Goal: Information Seeking & Learning: Learn about a topic

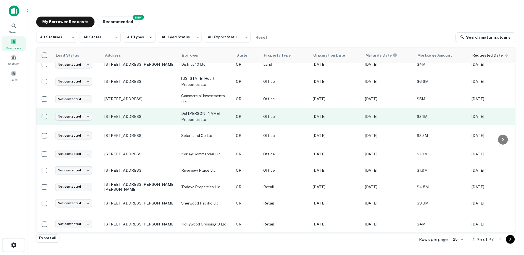
scroll to position [173, 0]
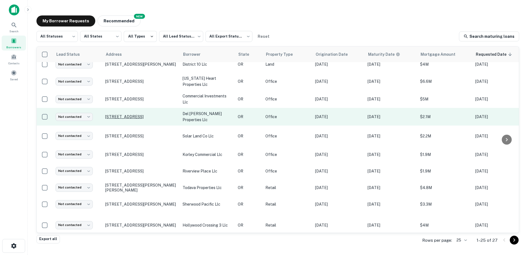
click at [127, 118] on p "[STREET_ADDRESS]" at bounding box center [141, 116] width 72 height 5
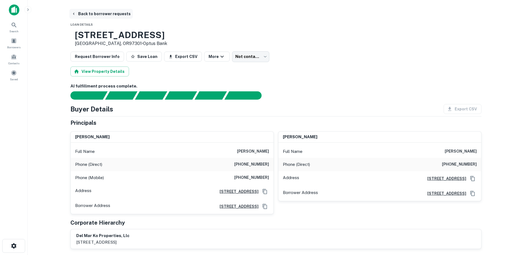
click at [74, 13] on icon "button" at bounding box center [73, 14] width 1 height 2
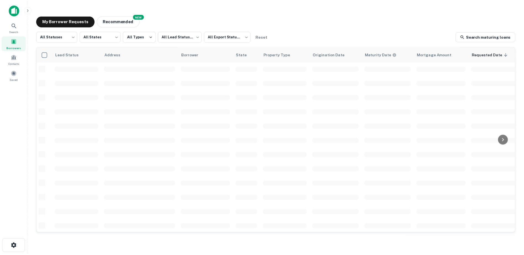
scroll to position [173, 0]
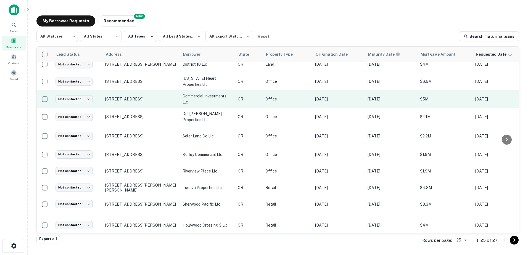
click at [192, 103] on p "commercial investments llc" at bounding box center [208, 99] width 50 height 12
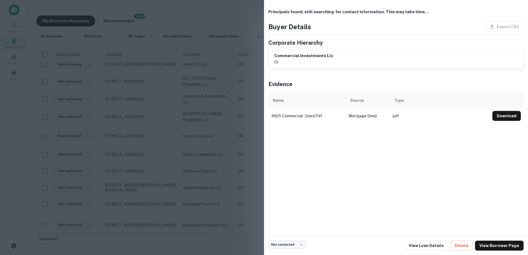
click at [129, 97] on div at bounding box center [264, 127] width 528 height 255
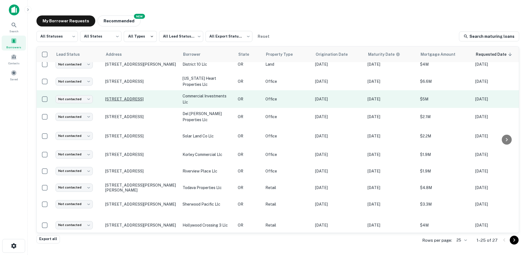
click at [123, 102] on p "[STREET_ADDRESS]" at bounding box center [141, 99] width 72 height 5
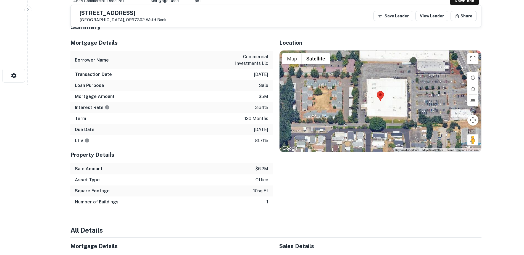
scroll to position [166, 0]
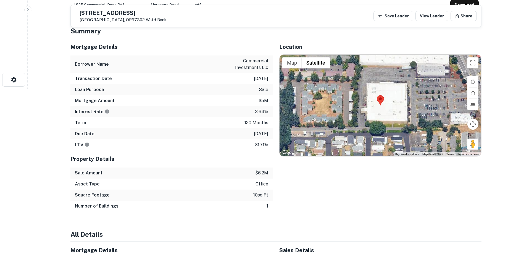
drag, startPoint x: 470, startPoint y: 153, endPoint x: 369, endPoint y: 117, distance: 107.2
click at [369, 117] on div "Use ctrl + scroll to zoom the map Map Terrain Satellite Labels Keyboard shortcu…" at bounding box center [381, 106] width 202 height 102
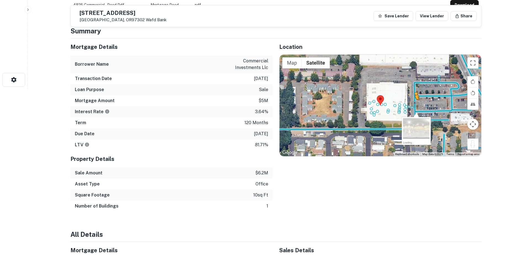
drag, startPoint x: 473, startPoint y: 152, endPoint x: 414, endPoint y: 114, distance: 70.1
click at [414, 114] on div "To activate drag with keyboard, press Alt + Enter. Once in keyboard drag state,…" at bounding box center [381, 106] width 202 height 102
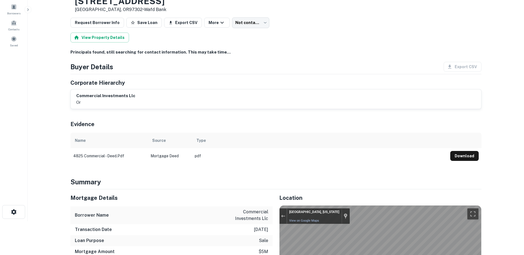
scroll to position [0, 0]
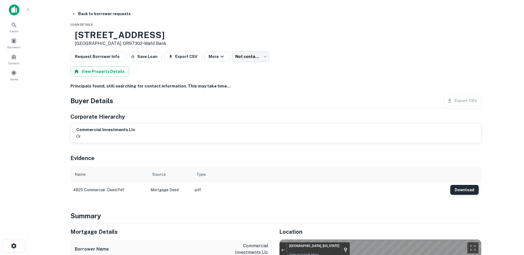
click at [463, 195] on button "Download" at bounding box center [465, 190] width 28 height 10
click at [97, 11] on button "Back to borrower requests" at bounding box center [101, 14] width 64 height 10
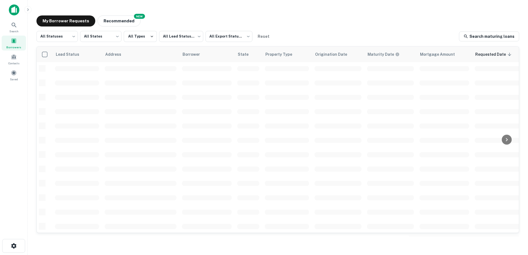
scroll to position [173, 0]
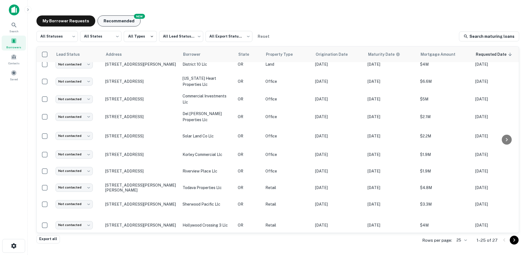
click at [111, 24] on button "Recommended" at bounding box center [119, 20] width 43 height 11
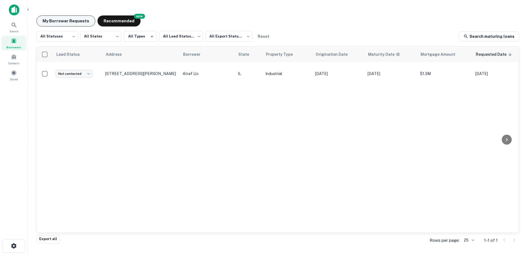
click at [67, 26] on button "My Borrower Requests" at bounding box center [65, 20] width 59 height 11
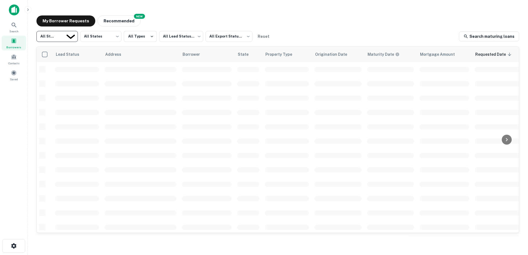
click at [72, 36] on body "Search Borrowers Contacts Saved My Borrower Requests NEW Recommended All Status…" at bounding box center [264, 127] width 528 height 255
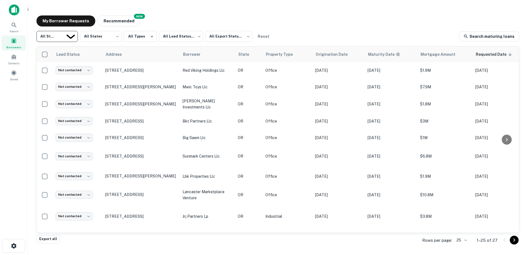
click at [71, 255] on div at bounding box center [264, 255] width 528 height 0
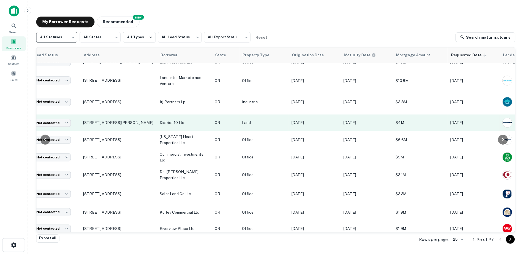
scroll to position [115, 0]
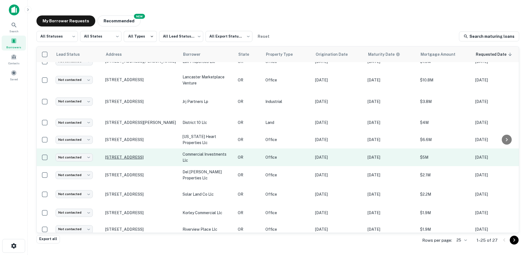
click at [131, 160] on p "[STREET_ADDRESS]" at bounding box center [141, 157] width 72 height 5
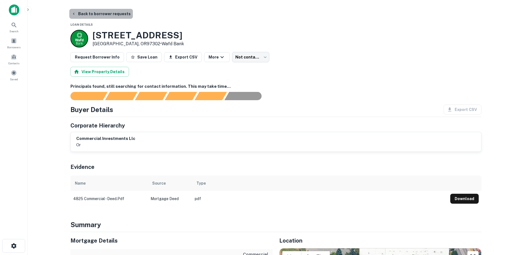
click at [103, 12] on button "Back to borrower requests" at bounding box center [101, 14] width 64 height 10
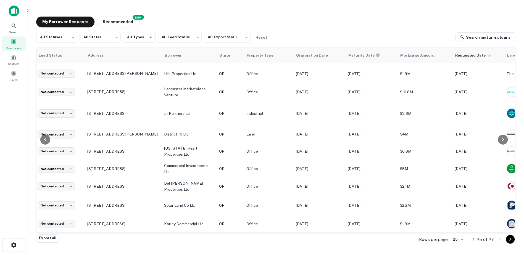
scroll to position [103, 0]
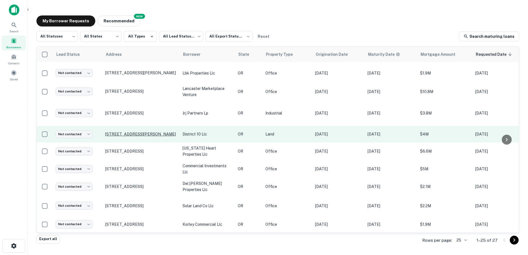
click at [149, 137] on p "[STREET_ADDRESS][PERSON_NAME]" at bounding box center [141, 134] width 72 height 5
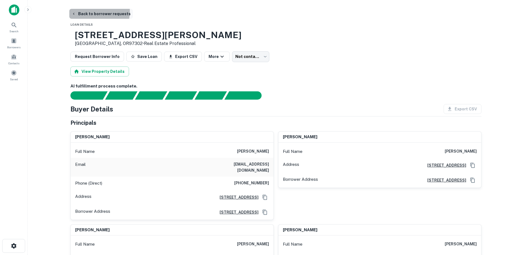
click at [85, 11] on button "Back to borrower requests" at bounding box center [101, 14] width 64 height 10
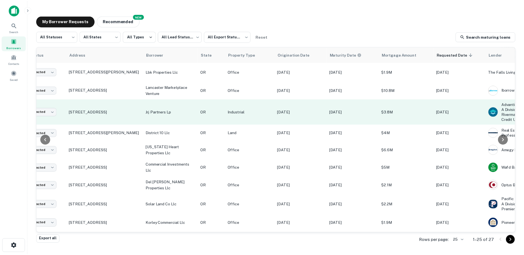
scroll to position [105, 34]
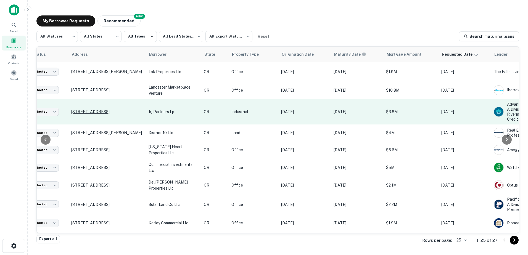
click at [87, 114] on p "[STREET_ADDRESS]" at bounding box center [107, 111] width 72 height 5
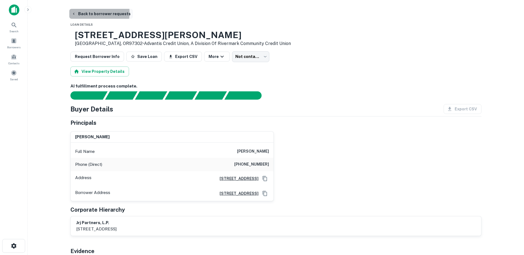
click at [80, 13] on button "Back to borrower requests" at bounding box center [101, 14] width 64 height 10
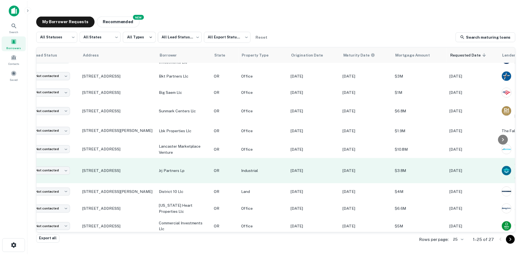
scroll to position [46, 0]
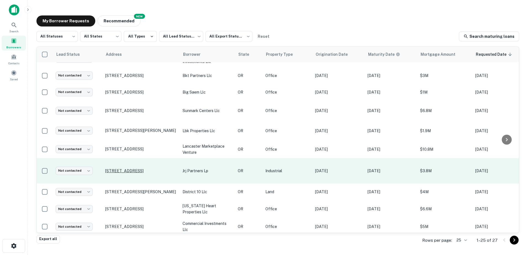
click at [119, 171] on p "[STREET_ADDRESS]" at bounding box center [141, 171] width 72 height 5
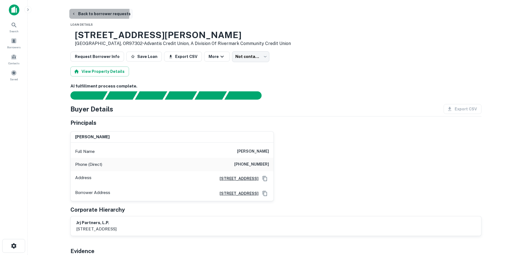
click at [89, 12] on button "Back to borrower requests" at bounding box center [101, 14] width 64 height 10
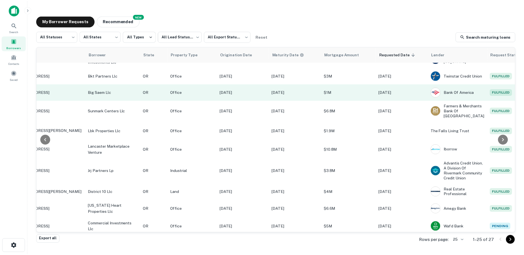
scroll to position [0, 94]
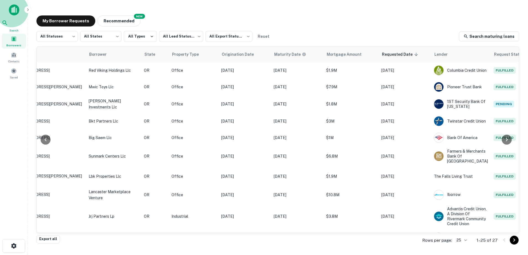
click at [13, 30] on span "Search" at bounding box center [14, 30] width 24 height 4
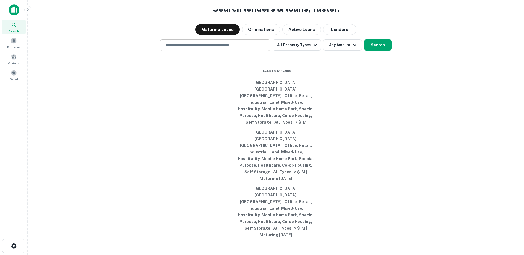
click at [198, 48] on input "text" at bounding box center [216, 45] width 106 height 6
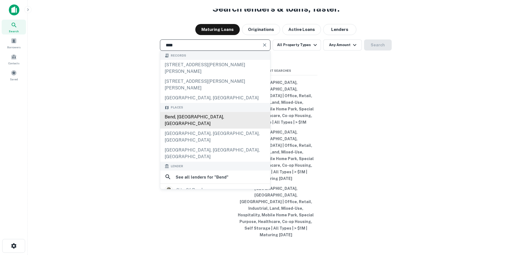
click at [189, 129] on div "Bend, [GEOGRAPHIC_DATA], [GEOGRAPHIC_DATA]" at bounding box center [215, 120] width 110 height 17
type input "**********"
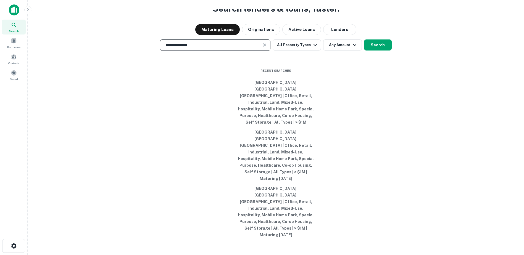
click at [264, 48] on icon "Clear" at bounding box center [265, 45] width 6 height 6
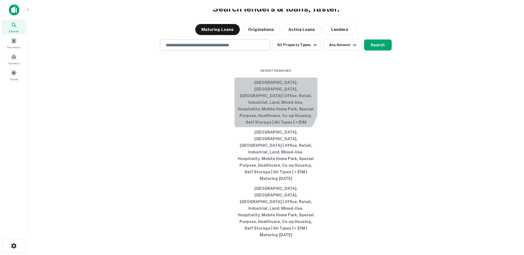
click at [257, 122] on button "[GEOGRAPHIC_DATA], [GEOGRAPHIC_DATA], [GEOGRAPHIC_DATA] | Office, Retail, Indus…" at bounding box center [276, 103] width 83 height 50
type input "**********"
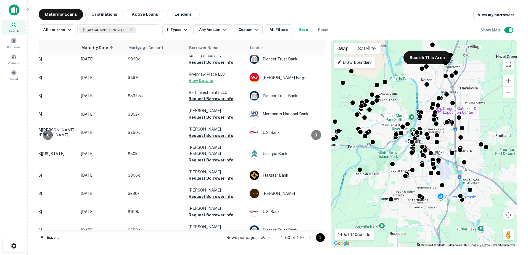
scroll to position [0, 54]
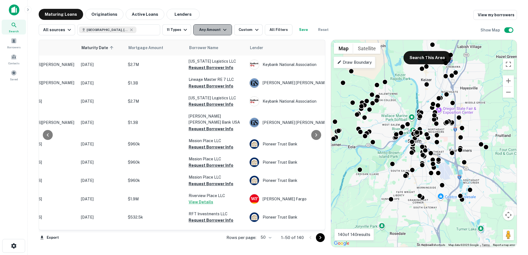
click at [215, 33] on button "Any Amount" at bounding box center [212, 29] width 39 height 11
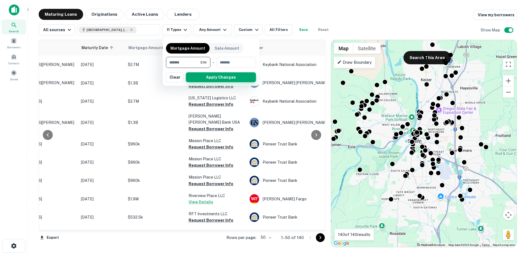
type input "*******"
click at [203, 74] on button "Apply Changes" at bounding box center [221, 77] width 70 height 10
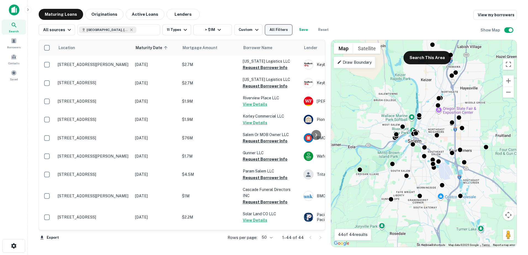
click at [274, 29] on button "All Filters" at bounding box center [279, 29] width 28 height 11
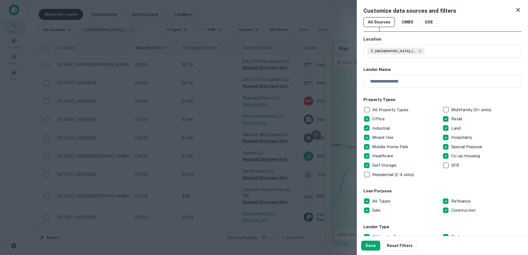
click at [515, 11] on icon at bounding box center [518, 10] width 7 height 7
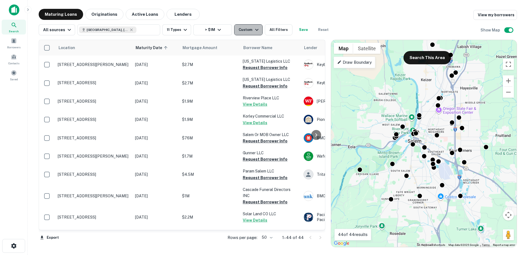
click at [250, 32] on div "Custom" at bounding box center [249, 30] width 21 height 7
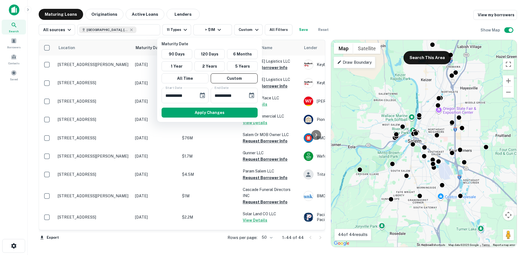
click at [306, 12] on div at bounding box center [264, 127] width 528 height 255
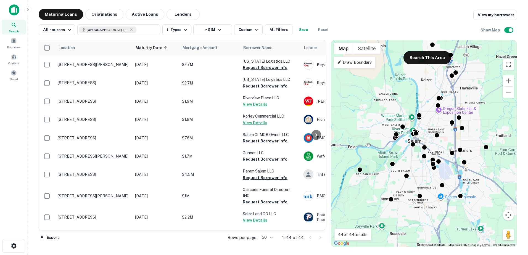
click at [10, 12] on img at bounding box center [14, 9] width 11 height 11
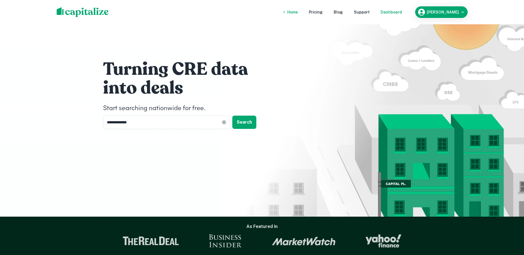
click at [402, 10] on div "Dashboard" at bounding box center [391, 12] width 21 height 6
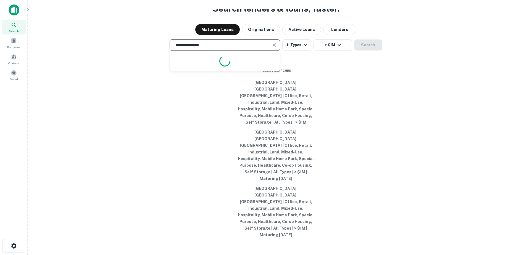
drag, startPoint x: 221, startPoint y: 69, endPoint x: 152, endPoint y: 70, distance: 68.6
click at [152, 51] on div "**********" at bounding box center [276, 45] width 488 height 11
type input "*"
type input "**********"
click at [368, 51] on button "Search" at bounding box center [369, 45] width 28 height 11
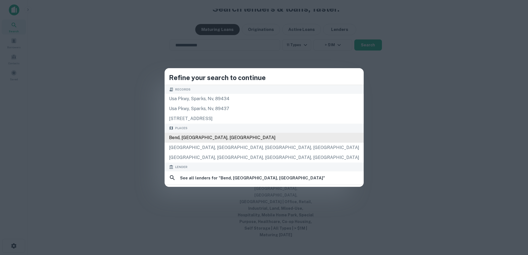
click at [229, 135] on div "Bend, [GEOGRAPHIC_DATA], [GEOGRAPHIC_DATA]" at bounding box center [264, 138] width 199 height 10
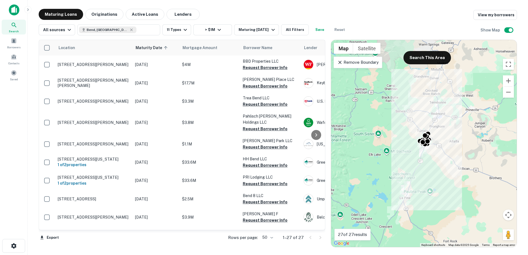
click at [356, 63] on p "Remove Boundary" at bounding box center [357, 62] width 41 height 7
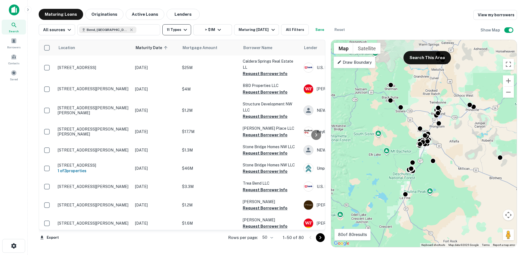
click at [184, 33] on button "11 Types" at bounding box center [177, 29] width 29 height 11
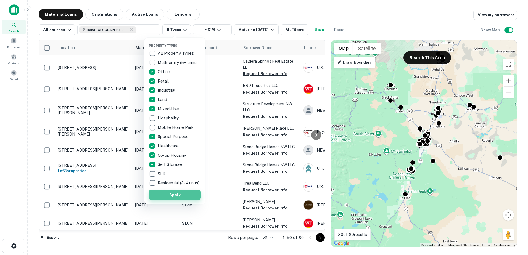
click at [186, 198] on button "Apply" at bounding box center [175, 195] width 52 height 10
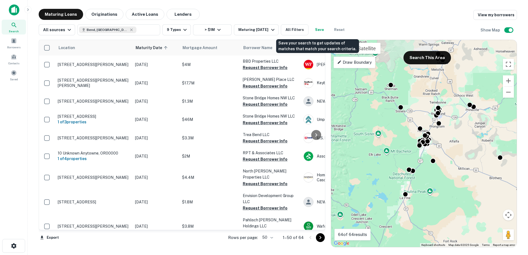
click at [319, 30] on button "Save" at bounding box center [320, 29] width 18 height 11
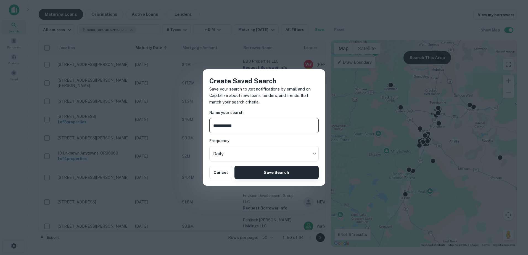
type input "**********"
click at [243, 172] on button "Save Search" at bounding box center [277, 172] width 84 height 13
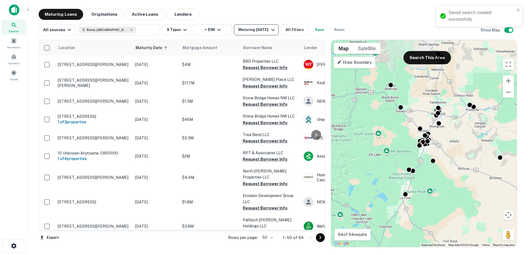
click at [255, 33] on button "Maturing [DATE]" at bounding box center [256, 29] width 44 height 11
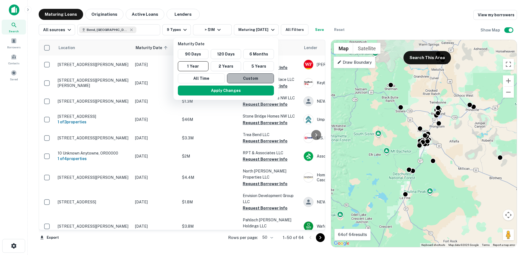
click at [233, 78] on button "Custom" at bounding box center [250, 79] width 47 height 10
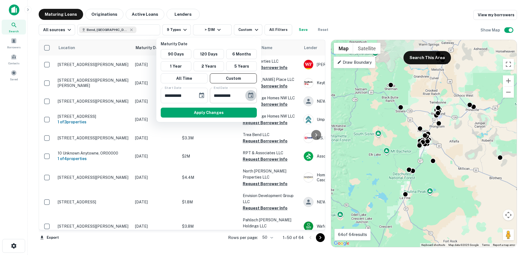
click at [250, 95] on icon "Choose date, selected date is Mar 8, 2026" at bounding box center [251, 95] width 7 height 7
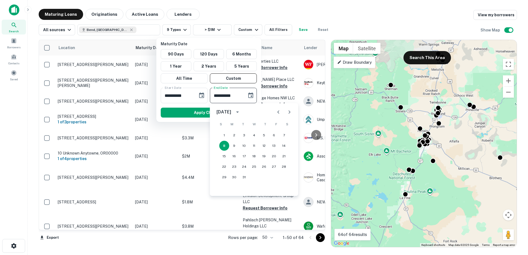
click at [287, 112] on icon "Next month" at bounding box center [289, 112] width 7 height 7
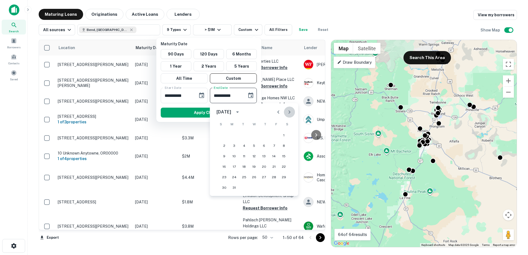
click at [287, 112] on icon "Next month" at bounding box center [289, 112] width 7 height 7
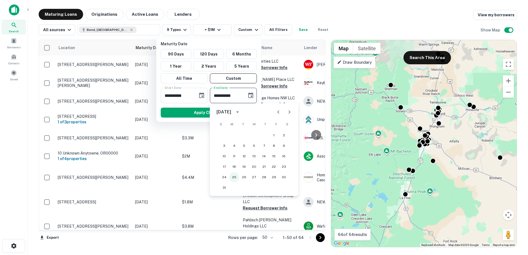
click at [232, 178] on button "25" at bounding box center [234, 177] width 10 height 10
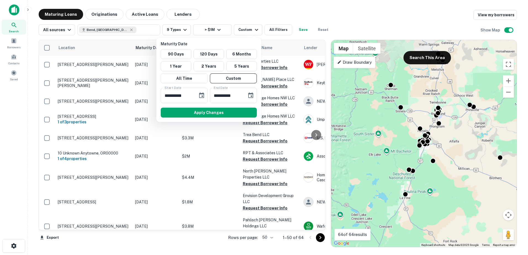
type input "**********"
click at [200, 96] on icon "Choose date, selected date is Sep 9, 2025" at bounding box center [201, 96] width 5 height 6
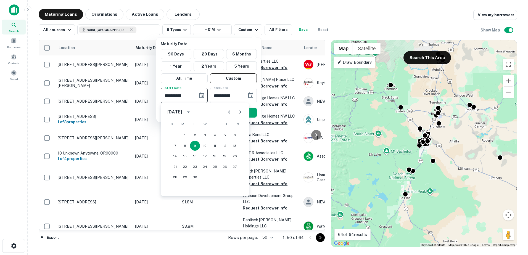
click at [243, 113] on icon "Next month" at bounding box center [240, 112] width 7 height 7
click at [238, 111] on icon "Next month" at bounding box center [240, 112] width 7 height 7
click at [214, 135] on button "1" at bounding box center [215, 135] width 10 height 10
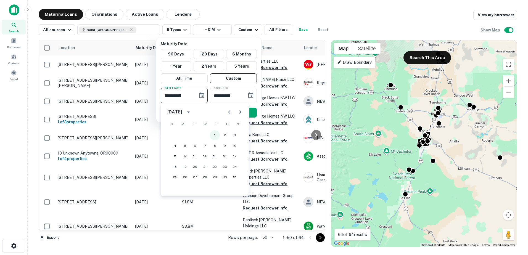
type input "**********"
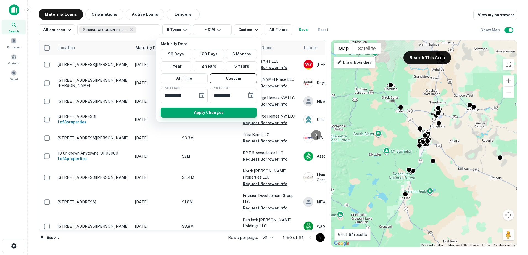
click at [201, 112] on button "Apply Changes" at bounding box center [209, 113] width 96 height 10
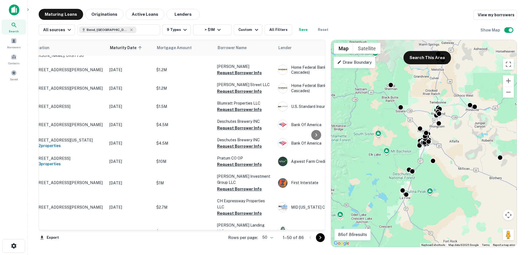
scroll to position [793, 0]
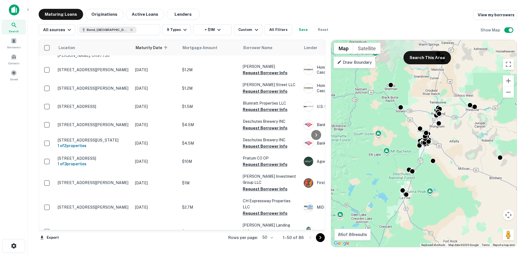
click at [321, 238] on icon "Go to next page" at bounding box center [321, 237] width 2 height 3
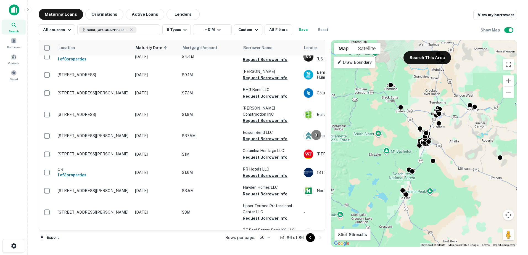
scroll to position [229, 0]
click at [300, 32] on button "Save" at bounding box center [304, 29] width 18 height 11
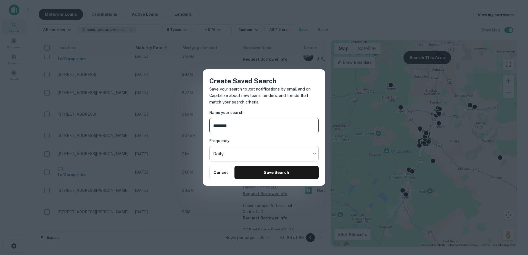
type input "********"
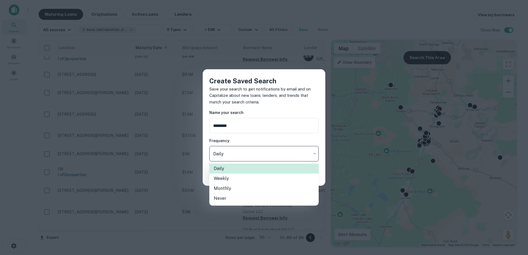
click at [246, 155] on body "Search Borrowers Contacts Saved Maturing Loans Originations Active Loans Lender…" at bounding box center [264, 127] width 528 height 255
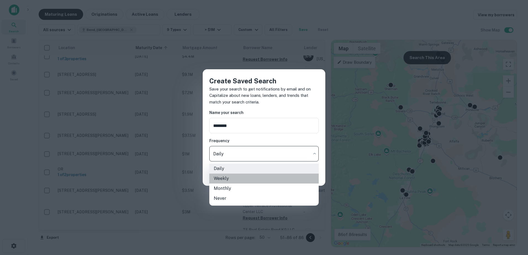
click at [221, 179] on li "Weekly" at bounding box center [264, 179] width 109 height 10
type input "******"
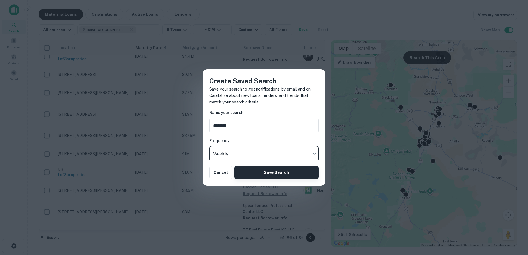
click at [248, 170] on button "Save Search" at bounding box center [277, 172] width 84 height 13
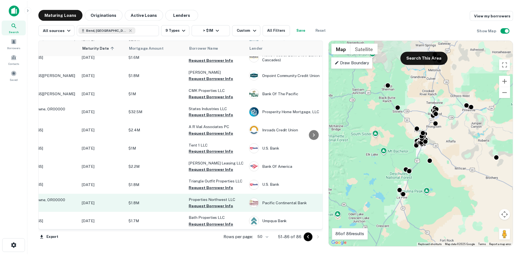
scroll to position [509, 0]
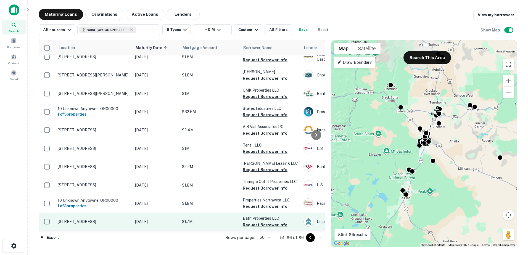
click at [85, 219] on p "[STREET_ADDRESS]" at bounding box center [94, 221] width 72 height 5
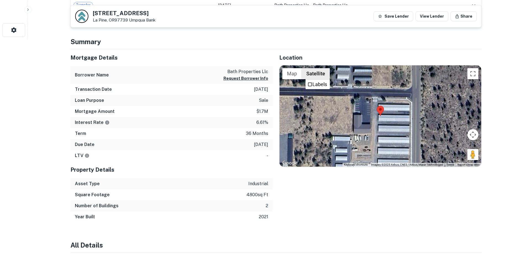
scroll to position [234, 0]
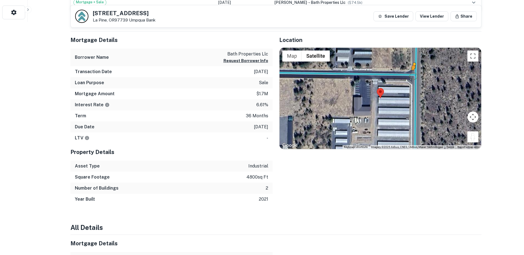
drag, startPoint x: 471, startPoint y: 139, endPoint x: 414, endPoint y: 76, distance: 85.3
click at [414, 76] on div "To activate drag with keyboard, press Alt + Enter. Once in keyboard drag state,…" at bounding box center [381, 99] width 202 height 102
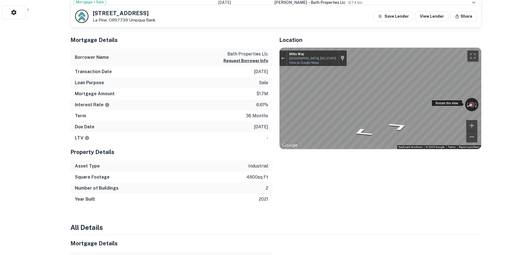
click at [438, 106] on div "← Move left → Move right ↑ Move up ↓ Move down + Zoom in - Zoom out [GEOGRAPHIC…" at bounding box center [381, 99] width 202 height 102
click at [432, 106] on div "← Move left → Move right ↑ Move up ↓ Move down + Zoom in - Zoom out [GEOGRAPHIC…" at bounding box center [381, 99] width 202 height 102
click at [439, 105] on div "← Move left → Move right ↑ Move up ↓ Move down + Zoom in - Zoom out [GEOGRAPHIC…" at bounding box center [381, 99] width 202 height 102
click at [285, 59] on div "Exit the Street View" at bounding box center [283, 58] width 4 height 3
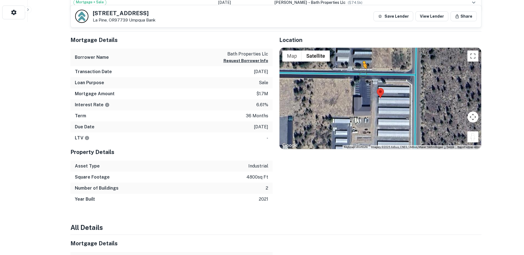
drag, startPoint x: 473, startPoint y: 137, endPoint x: 363, endPoint y: 74, distance: 126.5
click at [363, 74] on div "To activate drag with keyboard, press Alt + Enter. Once in keyboard drag state,…" at bounding box center [381, 99] width 202 height 102
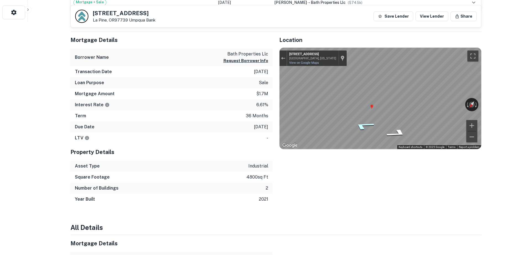
click at [363, 125] on icon "Go East, Assembly Way" at bounding box center [364, 125] width 40 height 13
click at [365, 123] on icon "Go East, Assembly Way" at bounding box center [364, 122] width 40 height 13
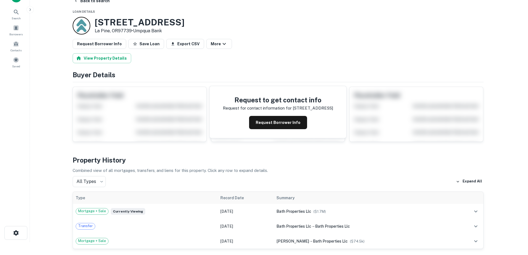
scroll to position [0, 0]
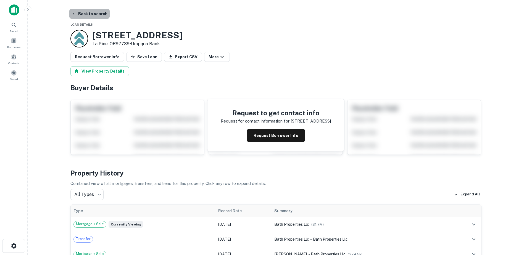
click at [91, 14] on button "Back to search" at bounding box center [89, 14] width 40 height 10
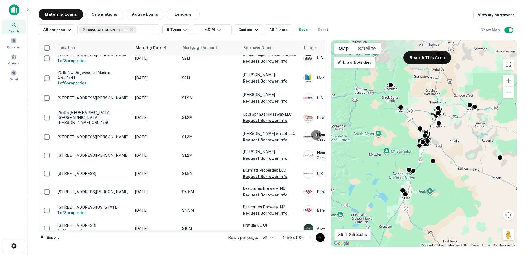
scroll to position [793, 0]
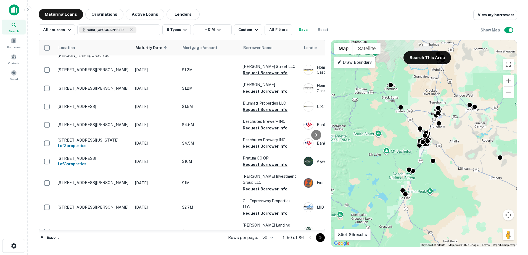
click at [317, 239] on icon "Go to next page" at bounding box center [320, 238] width 7 height 7
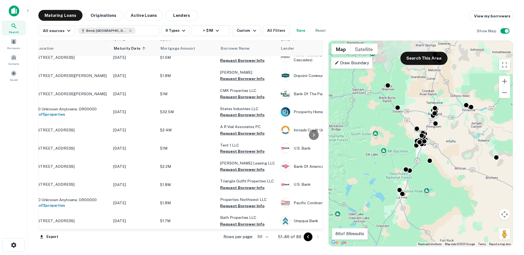
scroll to position [509, 0]
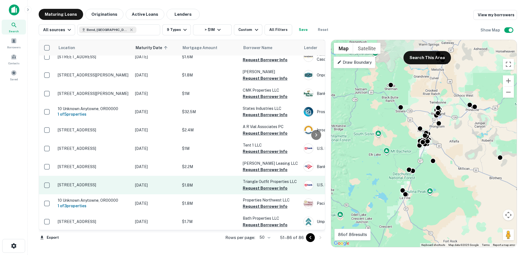
click at [91, 183] on p "[STREET_ADDRESS]" at bounding box center [94, 185] width 72 height 5
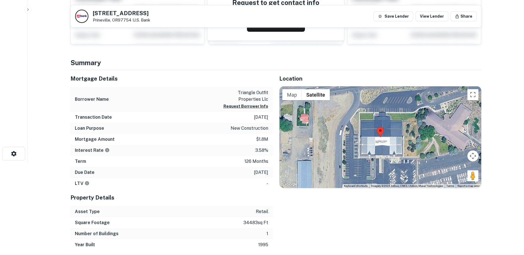
scroll to position [95, 0]
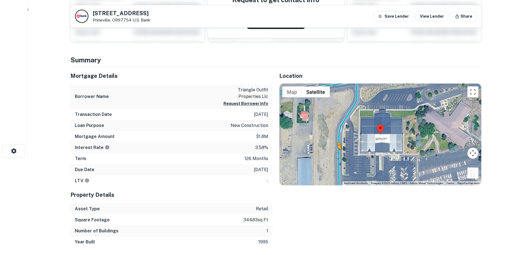
drag, startPoint x: 472, startPoint y: 175, endPoint x: 337, endPoint y: 155, distance: 136.0
click at [337, 155] on div "To activate drag with keyboard, press Alt + Enter. Once in keyboard drag state,…" at bounding box center [381, 135] width 202 height 102
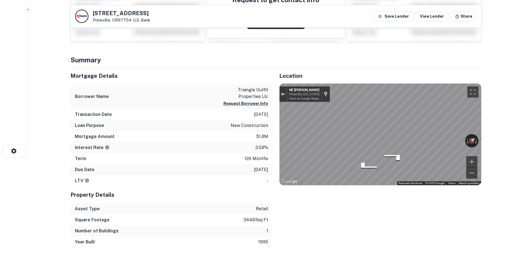
click at [284, 93] on div "Exit the Street View" at bounding box center [283, 94] width 4 height 3
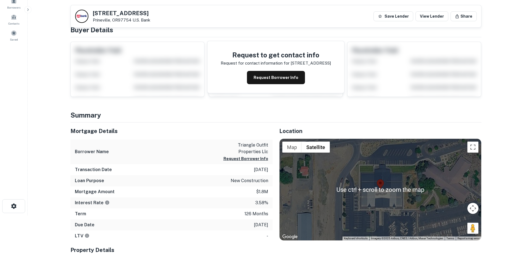
scroll to position [67, 0]
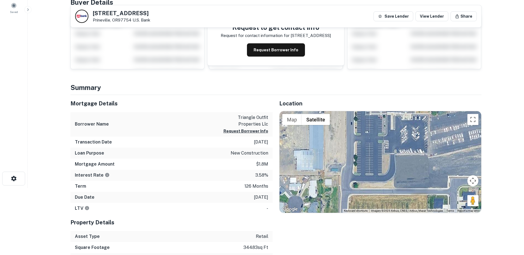
drag, startPoint x: 423, startPoint y: 187, endPoint x: 431, endPoint y: 124, distance: 63.8
click at [433, 120] on div "Loading..." at bounding box center [381, 162] width 202 height 102
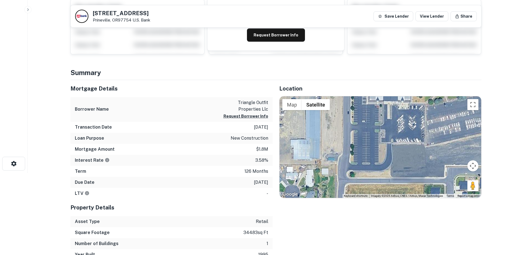
scroll to position [82, 0]
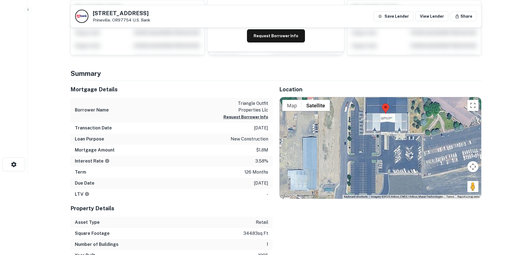
drag, startPoint x: 378, startPoint y: 143, endPoint x: 376, endPoint y: 174, distance: 31.1
click at [376, 174] on div "Loading..." at bounding box center [381, 148] width 202 height 102
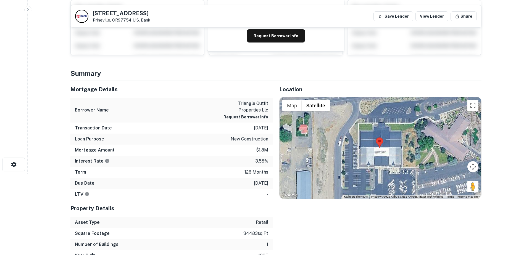
drag, startPoint x: 393, startPoint y: 121, endPoint x: 387, endPoint y: 157, distance: 36.9
click at [387, 157] on div "Loading..." at bounding box center [381, 148] width 202 height 102
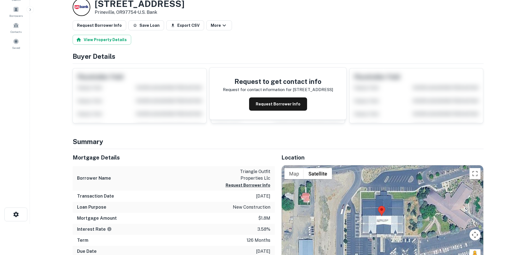
scroll to position [0, 0]
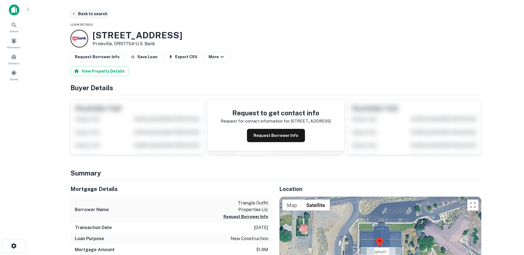
click at [89, 14] on button "Back to search" at bounding box center [89, 14] width 40 height 10
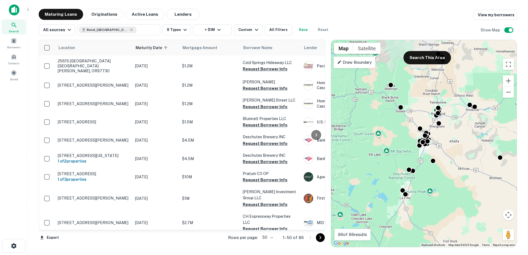
scroll to position [784, 0]
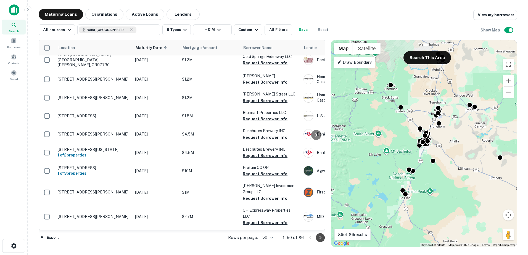
click at [318, 236] on icon "Go to next page" at bounding box center [320, 238] width 7 height 7
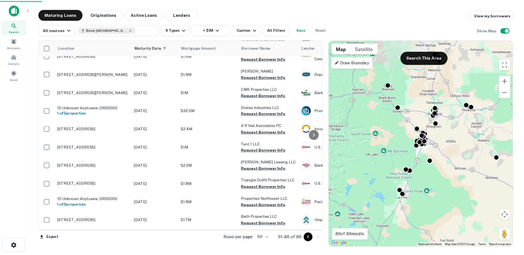
scroll to position [509, 0]
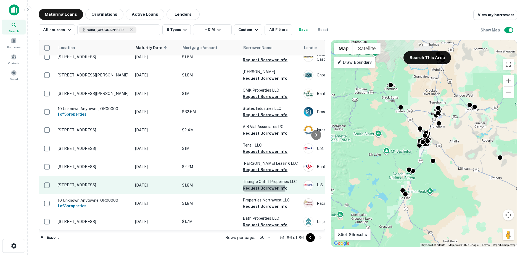
click at [259, 185] on button "Request Borrower Info" at bounding box center [265, 188] width 45 height 7
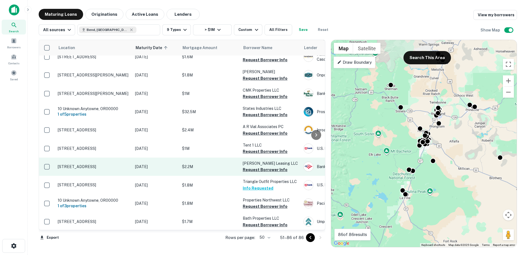
click at [96, 164] on p "[STREET_ADDRESS]" at bounding box center [94, 166] width 72 height 5
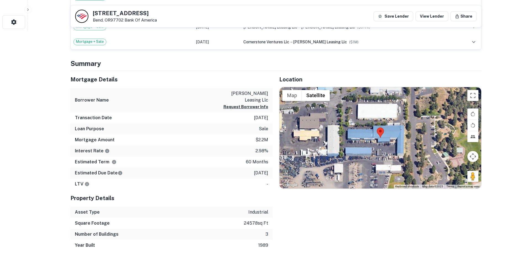
scroll to position [225, 0]
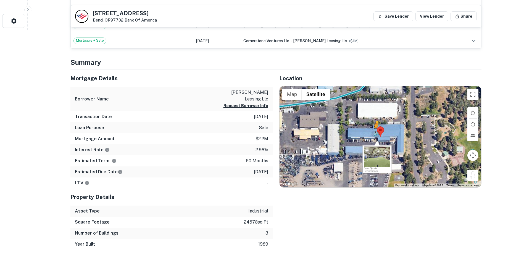
drag, startPoint x: 472, startPoint y: 176, endPoint x: 376, endPoint y: 135, distance: 104.3
click at [376, 135] on div "To activate drag with keyboard, press Alt + Enter. Once in keyboard drag state,…" at bounding box center [381, 137] width 202 height 102
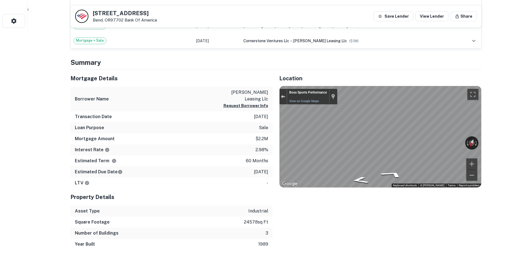
click at [283, 93] on button "Exit the Street View" at bounding box center [283, 96] width 7 height 7
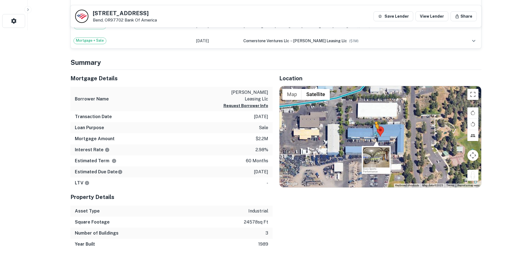
drag, startPoint x: 474, startPoint y: 176, endPoint x: 376, endPoint y: 135, distance: 106.2
click at [376, 135] on div "To activate drag with keyboard, press Alt + Enter. Once in keyboard drag state,…" at bounding box center [381, 137] width 202 height 102
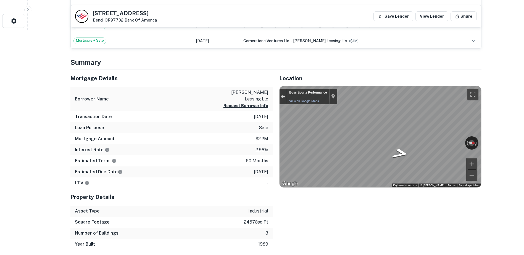
click at [283, 96] on div "Exit the Street View" at bounding box center [283, 96] width 4 height 3
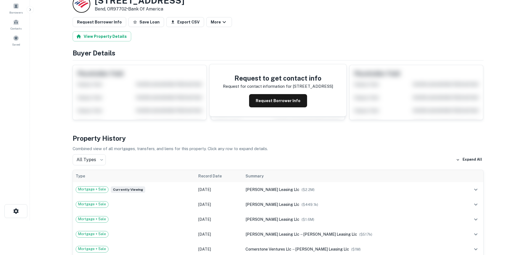
scroll to position [0, 0]
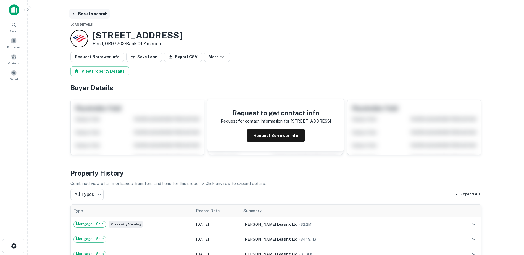
click at [91, 13] on button "Back to search" at bounding box center [89, 14] width 40 height 10
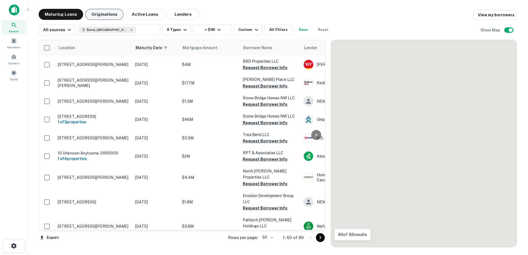
scroll to position [509, 0]
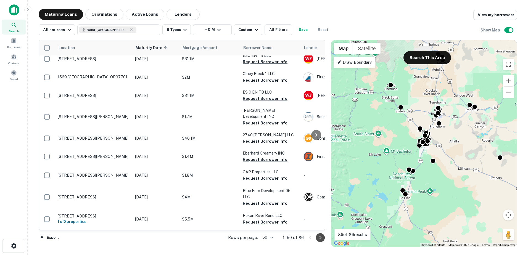
click at [322, 241] on icon "Go to next page" at bounding box center [320, 238] width 7 height 7
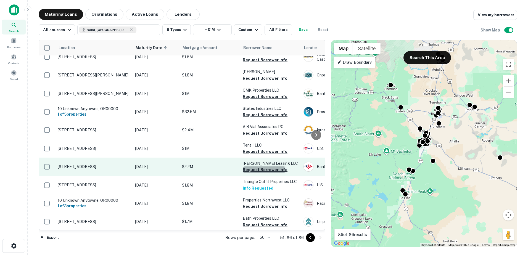
click at [261, 167] on button "Request Borrower Info" at bounding box center [265, 170] width 45 height 7
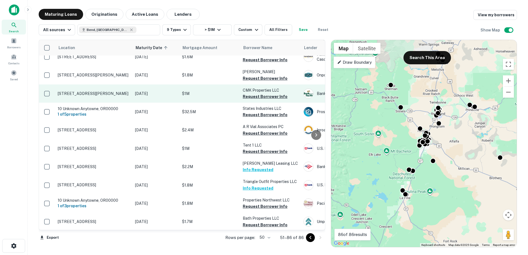
click at [108, 91] on p "[STREET_ADDRESS][PERSON_NAME]" at bounding box center [94, 93] width 72 height 5
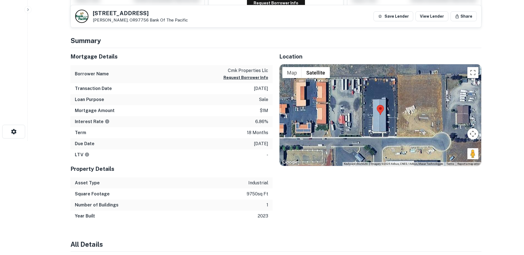
scroll to position [118, 0]
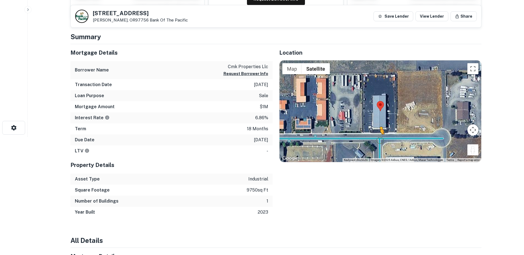
drag, startPoint x: 471, startPoint y: 152, endPoint x: 380, endPoint y: 140, distance: 91.7
click at [380, 140] on div "To activate drag with keyboard, press Alt + Enter. Once in keyboard drag state,…" at bounding box center [381, 112] width 202 height 102
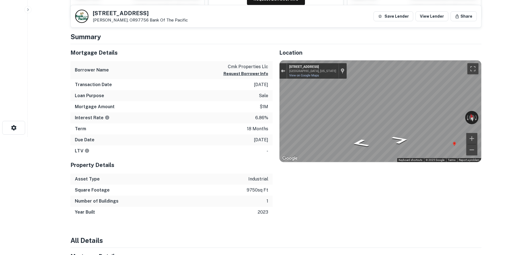
click at [285, 69] on button "Exit the Street View" at bounding box center [283, 70] width 7 height 7
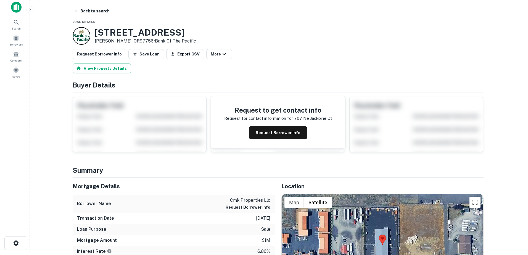
scroll to position [0, 0]
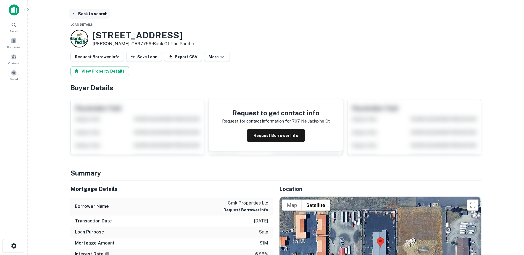
click at [90, 13] on button "Back to search" at bounding box center [89, 14] width 40 height 10
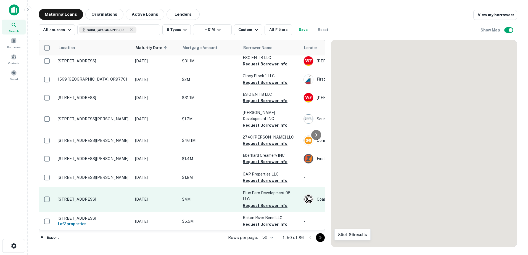
scroll to position [509, 0]
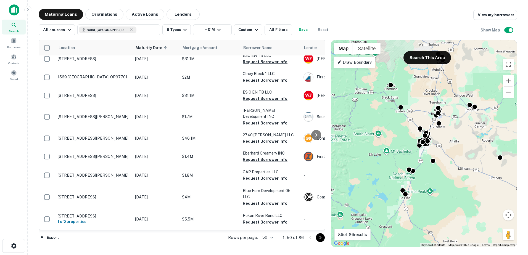
click at [324, 238] on button "Go to next page" at bounding box center [320, 238] width 9 height 9
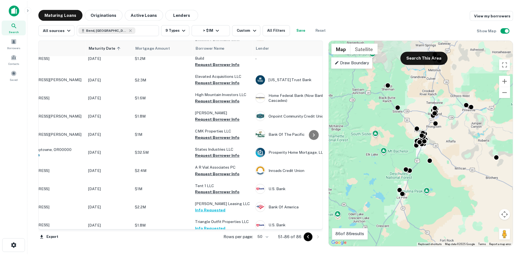
scroll to position [468, 0]
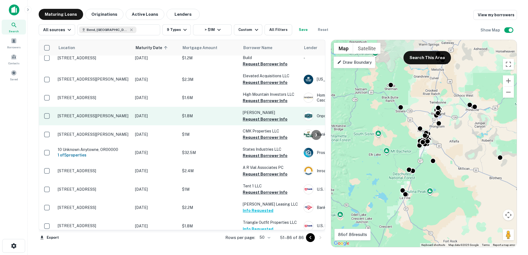
click at [91, 114] on p "[STREET_ADDRESS][PERSON_NAME]" at bounding box center [94, 116] width 72 height 5
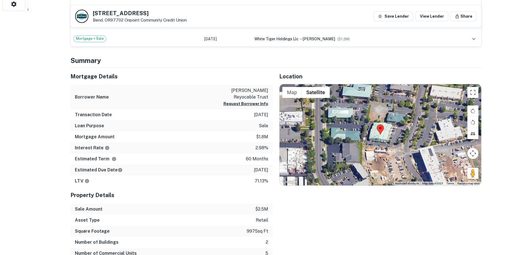
scroll to position [244, 0]
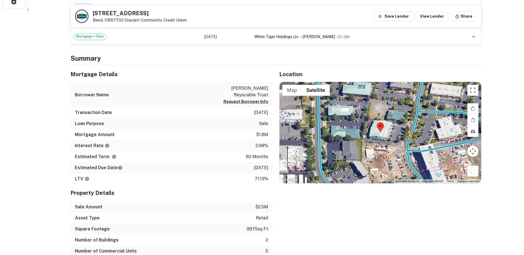
drag, startPoint x: 473, startPoint y: 172, endPoint x: 408, endPoint y: 144, distance: 71.0
click at [408, 144] on div "To activate drag with keyboard, press Alt + Enter. Once in keyboard drag state,…" at bounding box center [381, 133] width 202 height 102
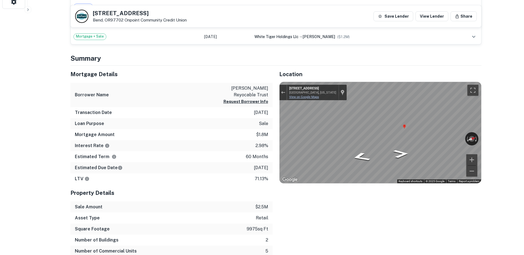
click at [312, 97] on link "View on Google Maps" at bounding box center [304, 97] width 30 height 4
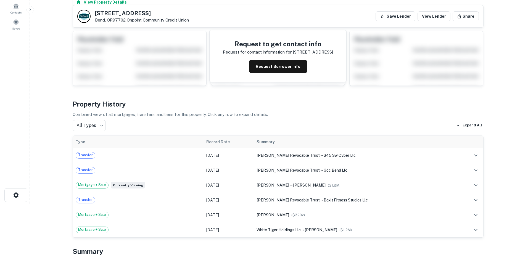
scroll to position [0, 0]
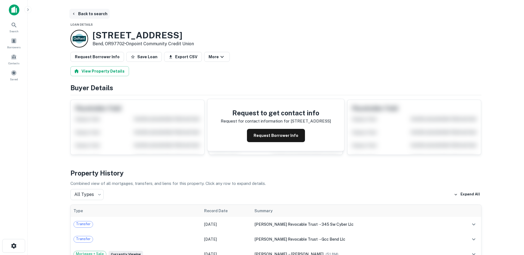
click at [94, 14] on button "Back to search" at bounding box center [89, 14] width 40 height 10
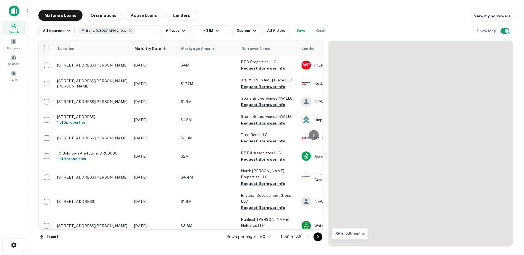
scroll to position [468, 0]
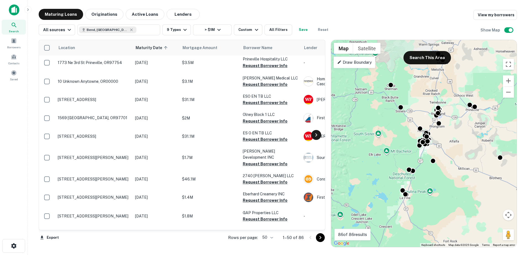
drag, startPoint x: 319, startPoint y: 240, endPoint x: 318, endPoint y: 133, distance: 107.0
click at [319, 240] on icon "Go to next page" at bounding box center [320, 238] width 7 height 7
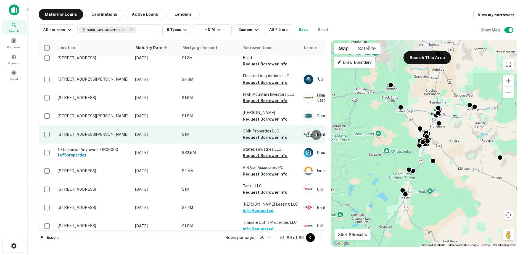
click at [259, 134] on button "Request Borrower Info" at bounding box center [265, 137] width 45 height 7
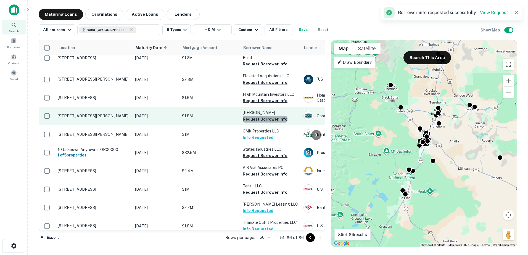
click at [266, 116] on button "Request Borrower Info" at bounding box center [265, 119] width 45 height 7
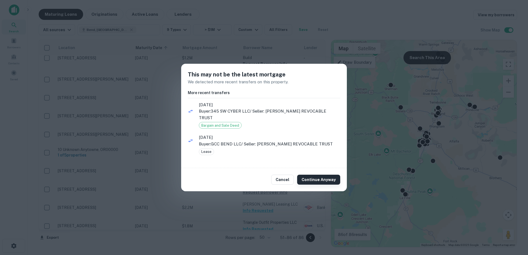
click at [317, 177] on button "Continue Anyway" at bounding box center [318, 180] width 43 height 10
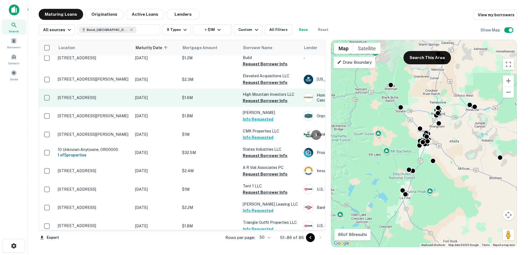
click at [71, 95] on p "[STREET_ADDRESS]" at bounding box center [94, 97] width 72 height 5
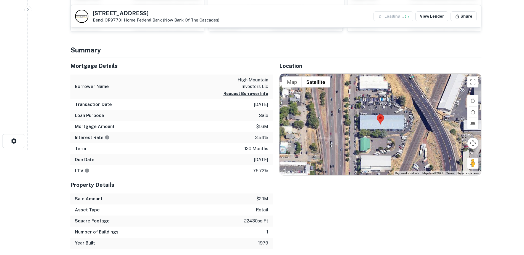
scroll to position [104, 0]
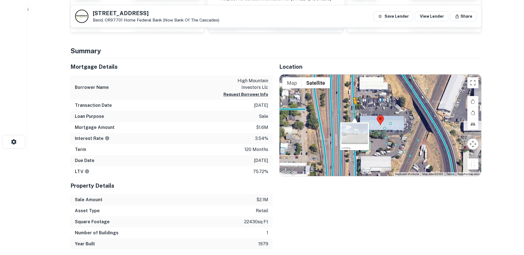
drag, startPoint x: 475, startPoint y: 161, endPoint x: 347, endPoint y: 110, distance: 137.6
click at [347, 110] on div "To activate drag with keyboard, press Alt + Enter. Once in keyboard drag state,…" at bounding box center [381, 126] width 202 height 102
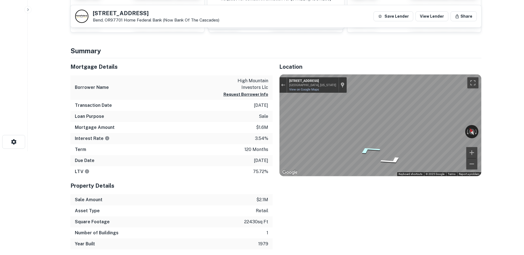
click at [367, 150] on icon "Go North, NE 2nd St" at bounding box center [368, 150] width 41 height 12
click at [283, 88] on button "Exit the Street View" at bounding box center [283, 85] width 7 height 7
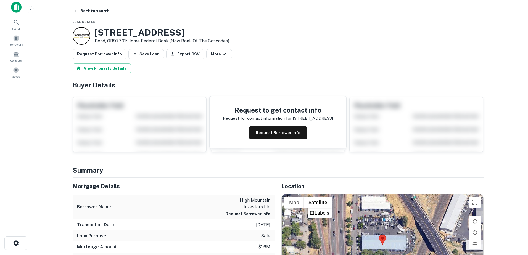
scroll to position [0, 0]
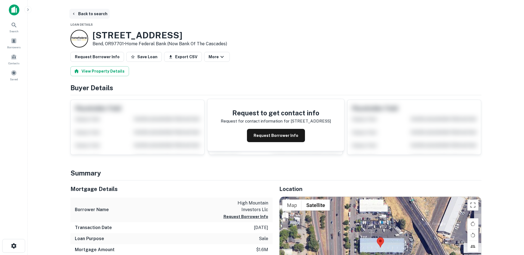
click at [85, 14] on button "Back to search" at bounding box center [89, 14] width 40 height 10
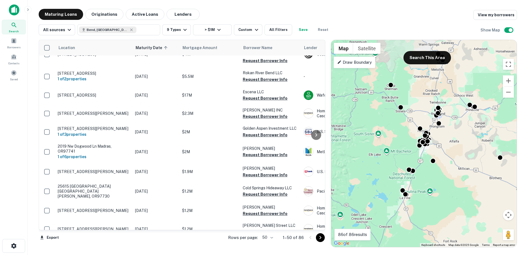
scroll to position [652, 0]
click at [320, 239] on icon "Go to next page" at bounding box center [320, 238] width 7 height 7
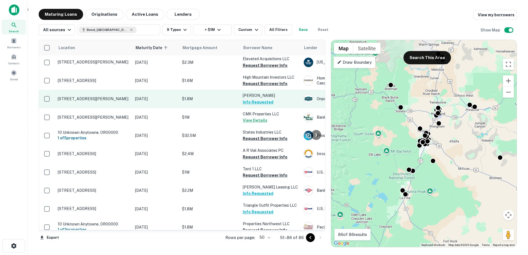
scroll to position [475, 0]
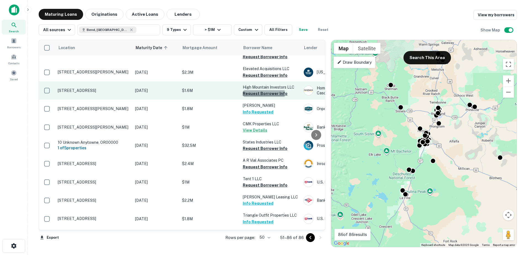
click at [253, 90] on button "Request Borrower Info" at bounding box center [265, 93] width 45 height 7
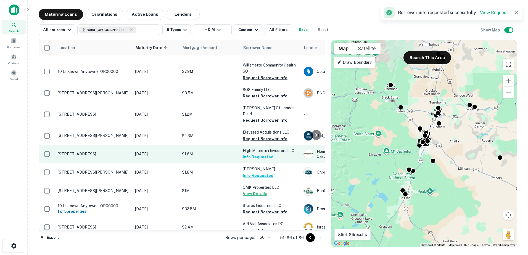
scroll to position [412, 0]
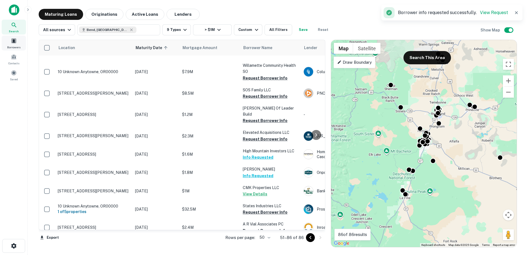
click at [16, 49] on span "Borrowers" at bounding box center [13, 47] width 13 height 4
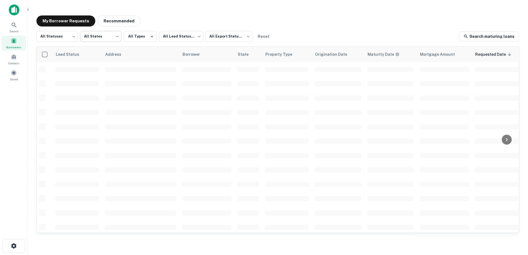
scroll to position [193, 0]
click at [110, 40] on body "Search Borrowers Contacts Saved My Borrower Requests Recommended All Statuses *…" at bounding box center [264, 127] width 528 height 255
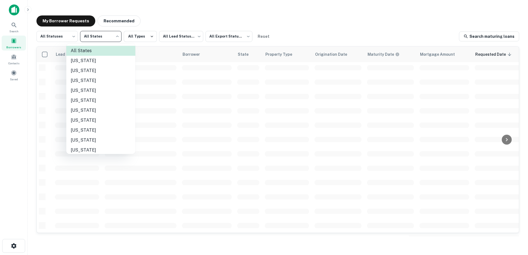
click at [110, 40] on div at bounding box center [264, 127] width 528 height 255
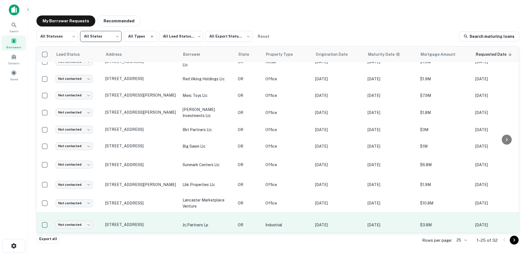
scroll to position [0, 0]
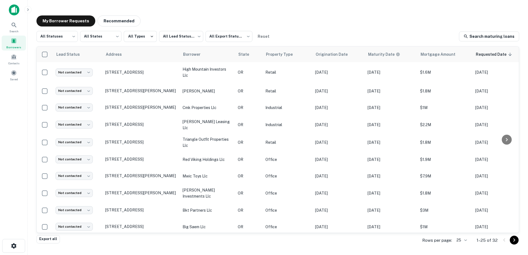
click at [510, 239] on div at bounding box center [509, 240] width 19 height 9
click at [514, 242] on icon "Go to next page" at bounding box center [514, 240] width 7 height 7
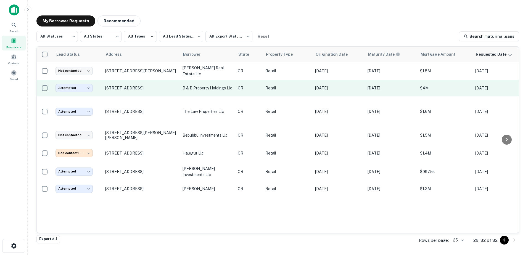
click at [200, 89] on p "b & b property holdings llc" at bounding box center [208, 88] width 50 height 6
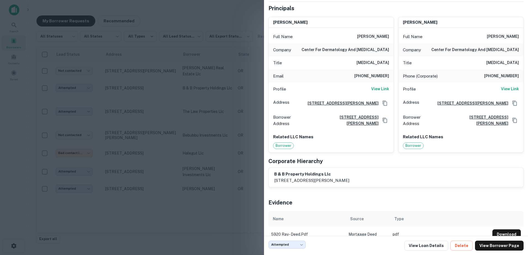
scroll to position [40, 0]
click at [243, 119] on div at bounding box center [264, 127] width 528 height 255
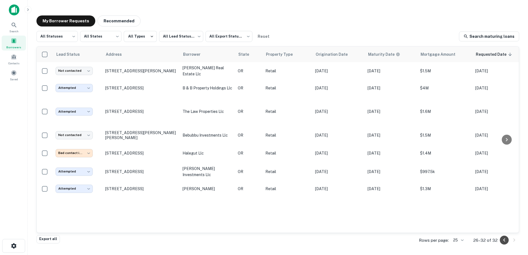
click at [506, 241] on icon "Go to previous page" at bounding box center [504, 240] width 7 height 7
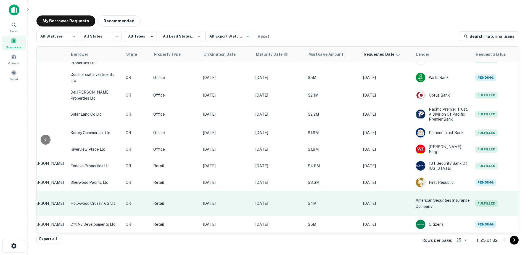
scroll to position [296, 0]
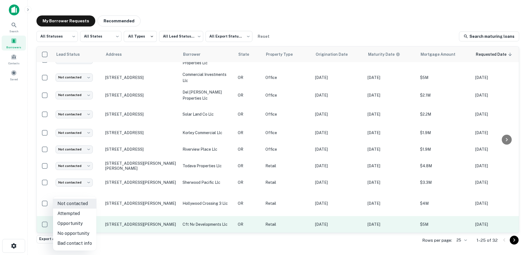
click at [84, 220] on body "Search Borrowers Contacts Saved My Borrower Requests Recommended All Statuses *…" at bounding box center [264, 127] width 528 height 255
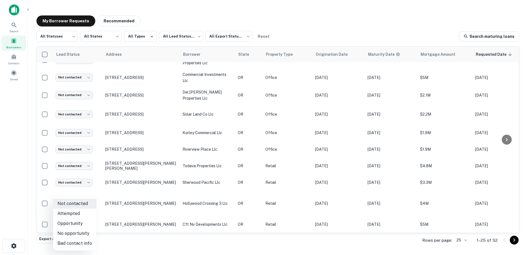
click at [6, 212] on div at bounding box center [264, 127] width 528 height 255
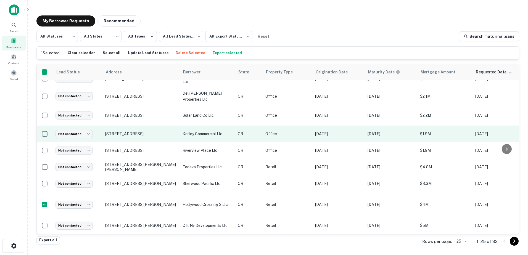
scroll to position [313, 0]
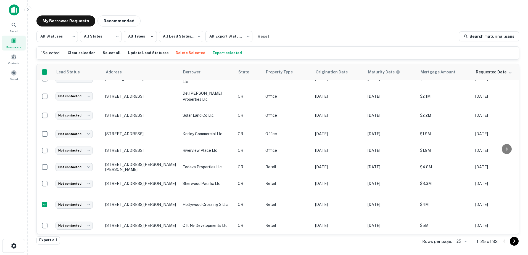
click at [185, 53] on button "Delete Selected" at bounding box center [190, 53] width 33 height 8
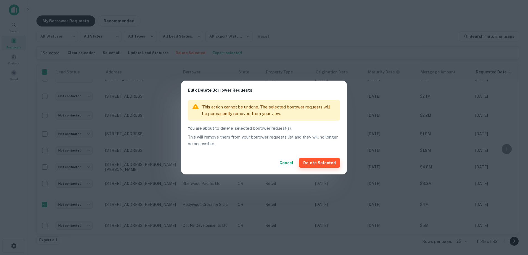
click at [318, 161] on button "Delete Selected" at bounding box center [319, 163] width 41 height 10
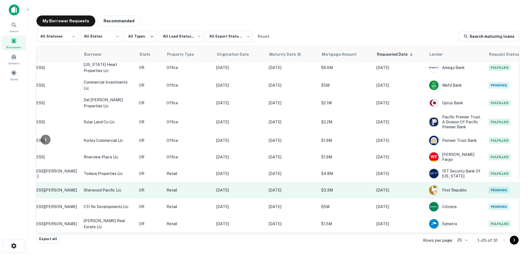
scroll to position [287, 99]
